Goal: Transaction & Acquisition: Purchase product/service

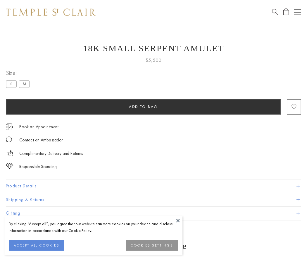
scroll to position [10, 0]
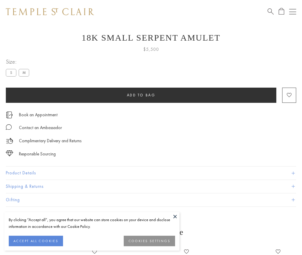
click at [141, 95] on span "Add to bag" at bounding box center [141, 95] width 29 height 5
